Goal: Find specific page/section: Find specific page/section

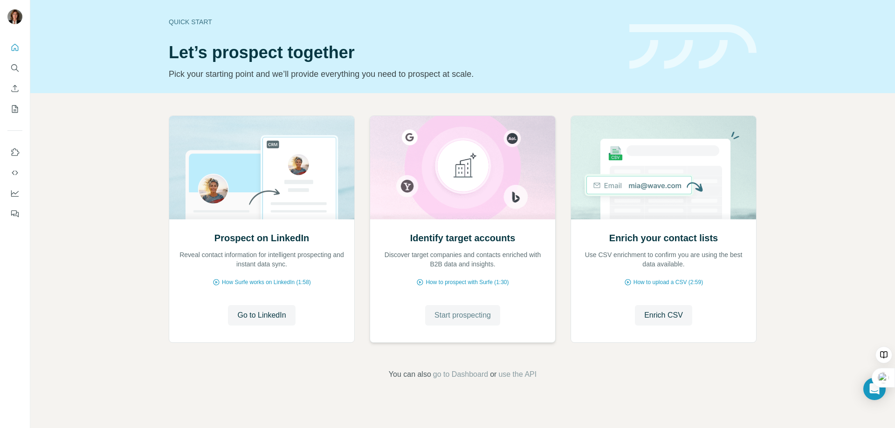
click at [462, 314] on span "Start prospecting" at bounding box center [462, 315] width 56 height 11
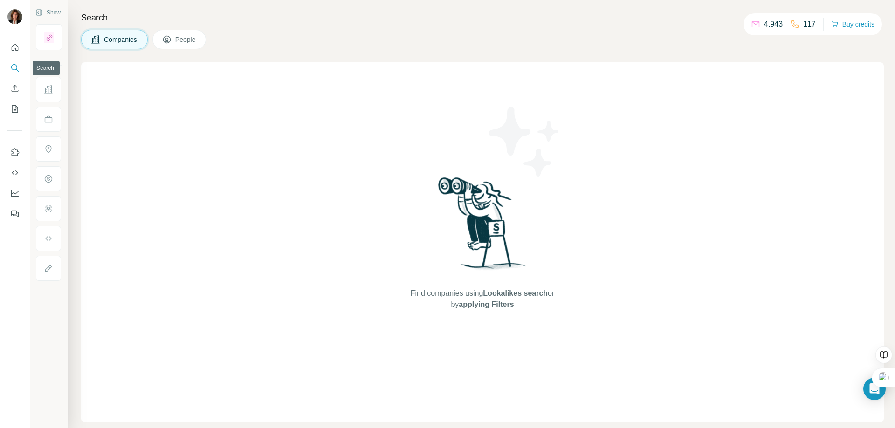
click at [15, 69] on icon "Search" at bounding box center [14, 67] width 9 height 9
click at [166, 37] on icon at bounding box center [166, 39] width 7 height 7
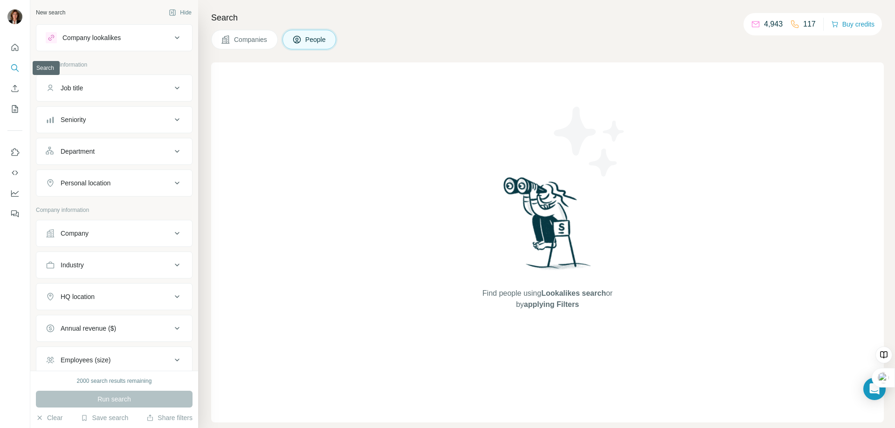
click at [12, 65] on icon "Search" at bounding box center [14, 67] width 9 height 9
